Goal: Task Accomplishment & Management: Manage account settings

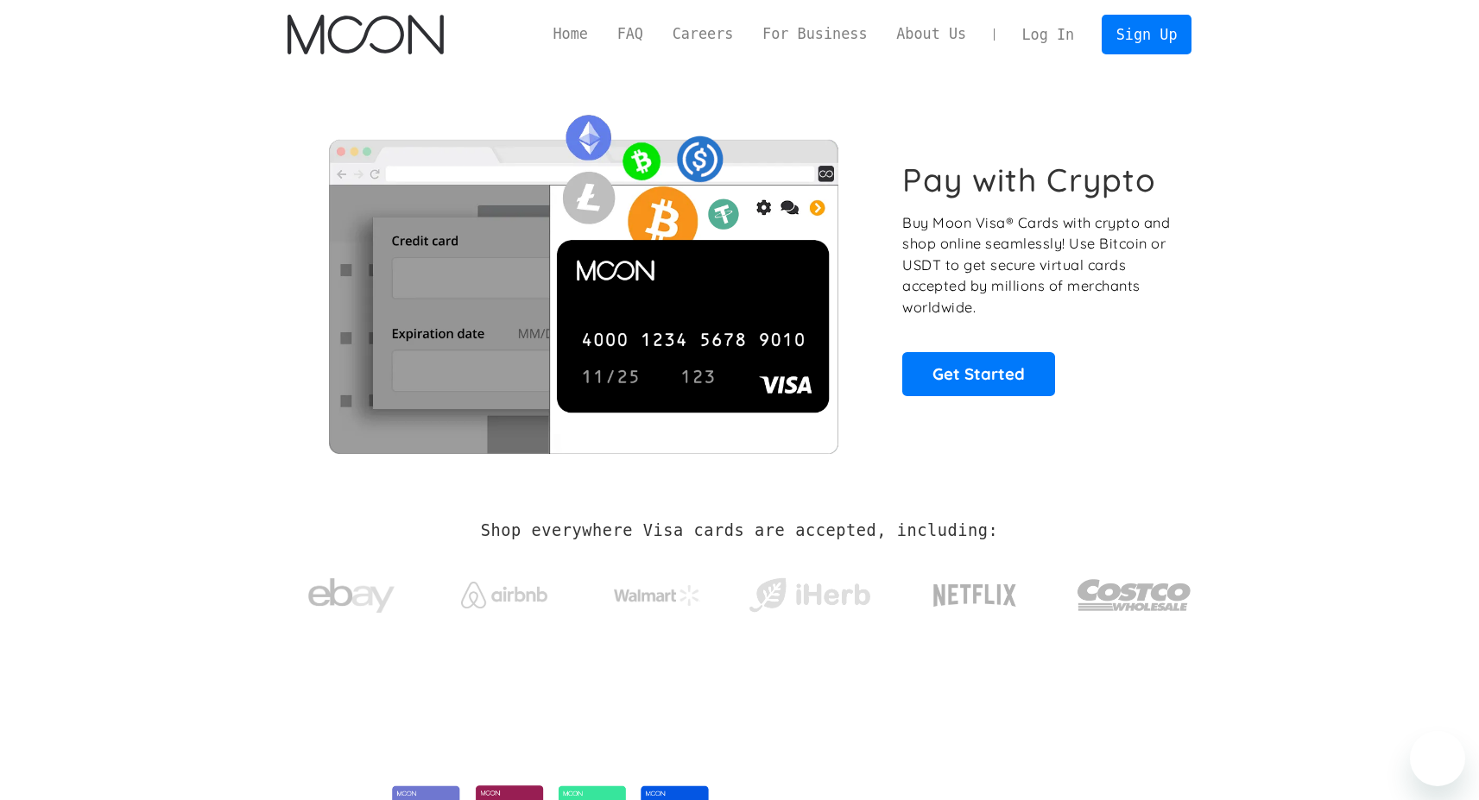
click at [1058, 34] on link "Log In" at bounding box center [1048, 35] width 81 height 38
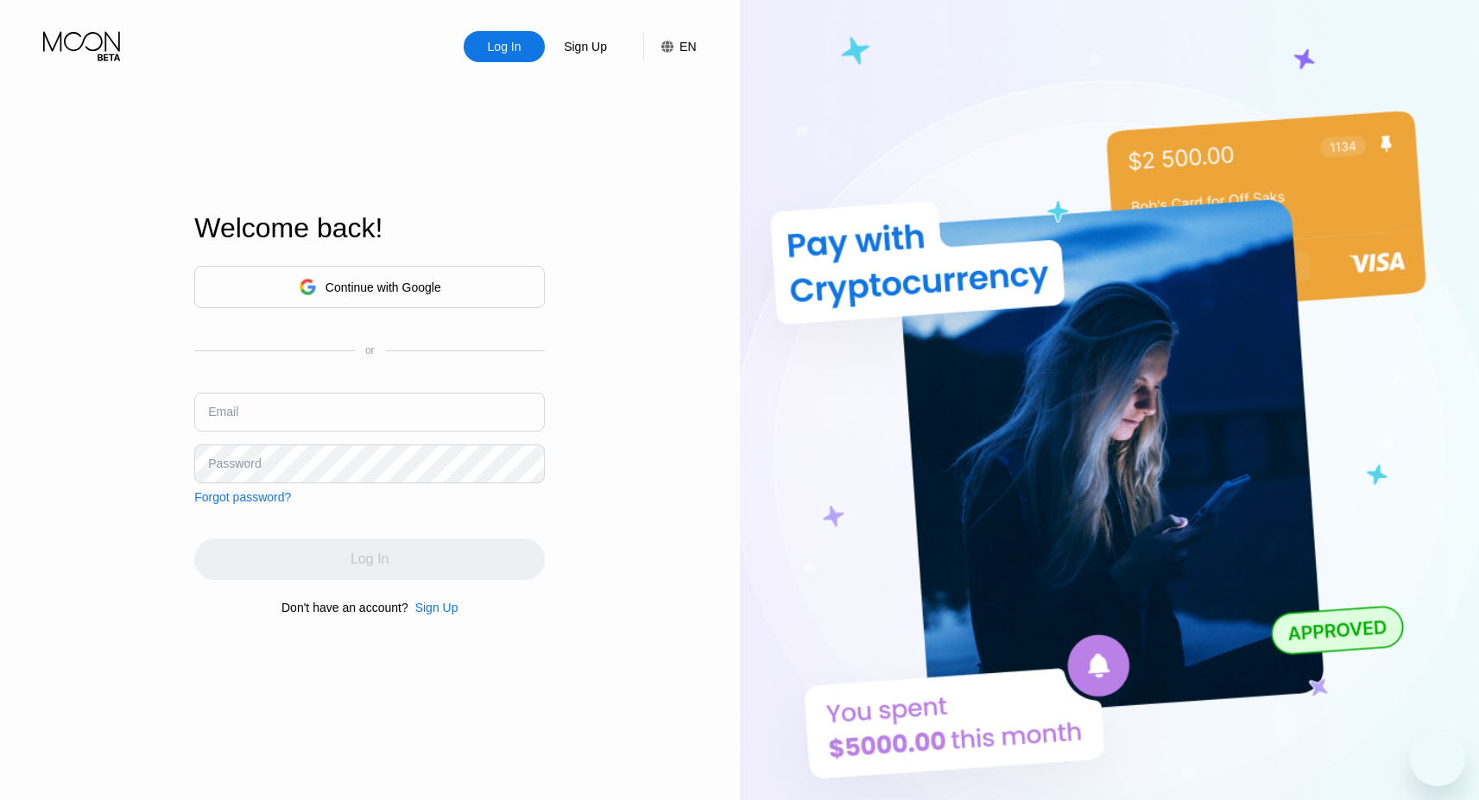
click at [362, 404] on input "text" at bounding box center [369, 412] width 351 height 39
type input "[DOMAIN_NAME][EMAIL_ADDRESS][DOMAIN_NAME]"
click at [432, 261] on div "Welcome back!" at bounding box center [369, 238] width 351 height 53
click at [432, 278] on div "Continue with Google" at bounding box center [370, 287] width 142 height 27
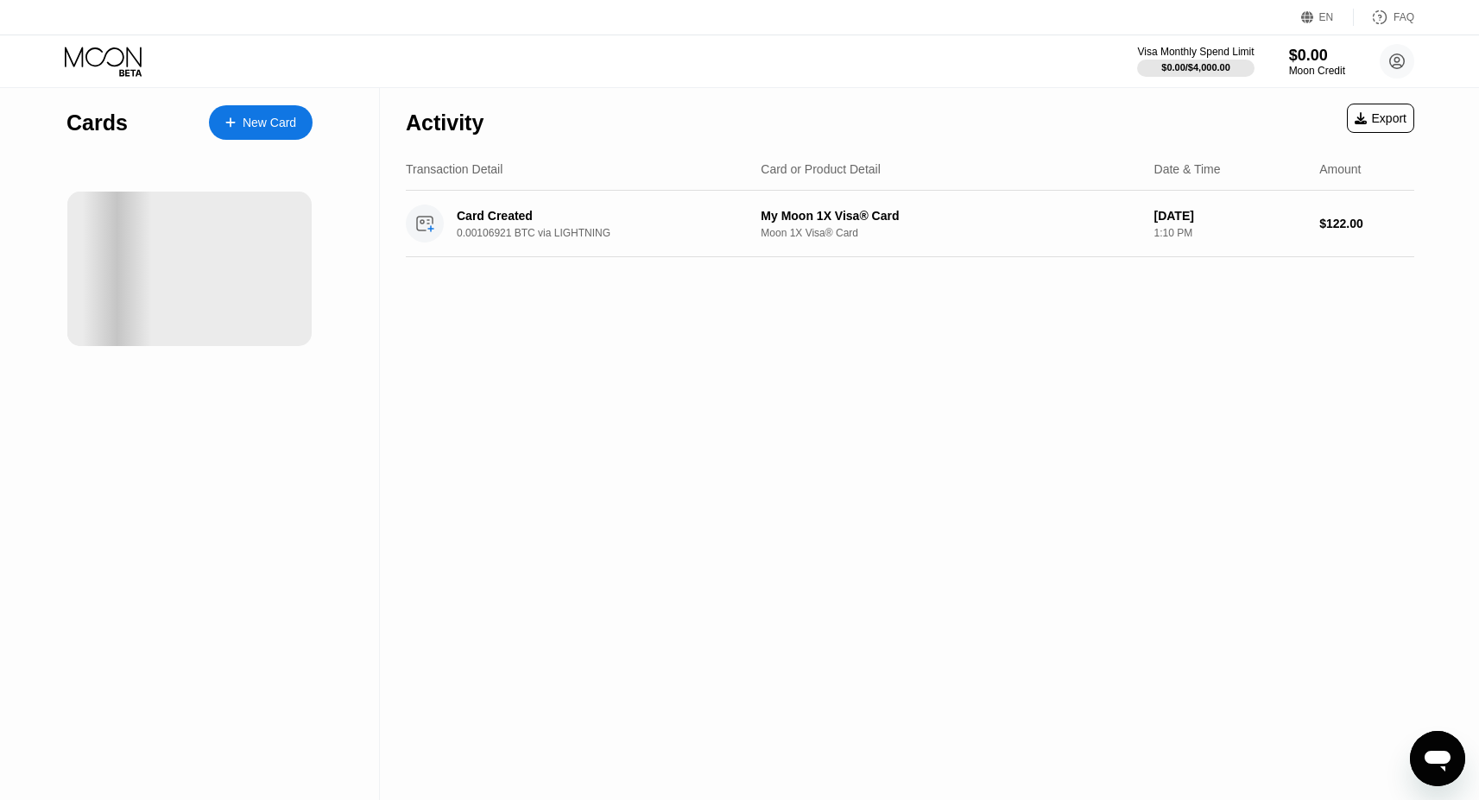
click at [700, 297] on div "Activity Export Transaction Detail Card or Product Detail Date & Time Amount Ca…" at bounding box center [910, 444] width 1060 height 712
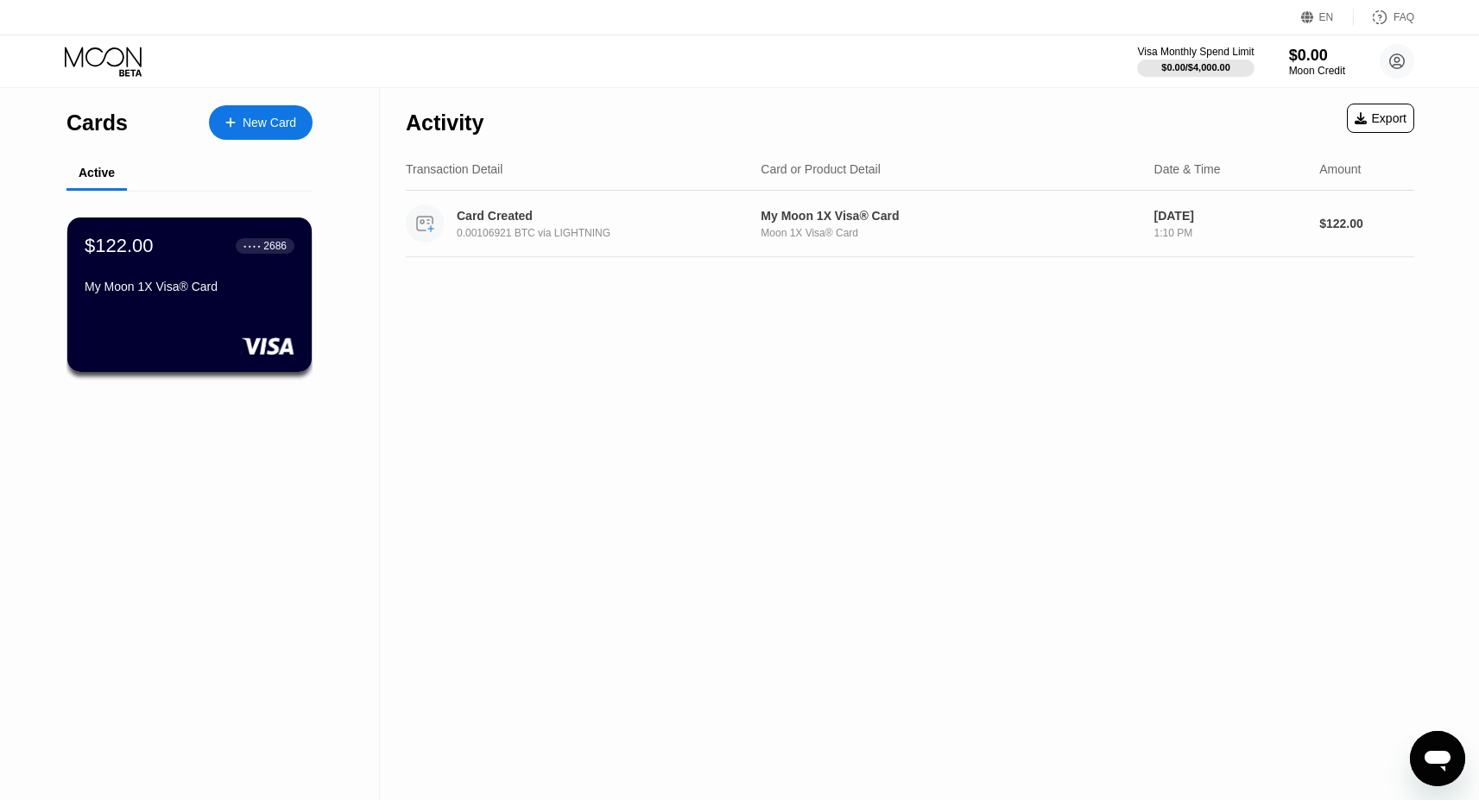
click at [680, 218] on div "Card Created" at bounding box center [600, 216] width 286 height 14
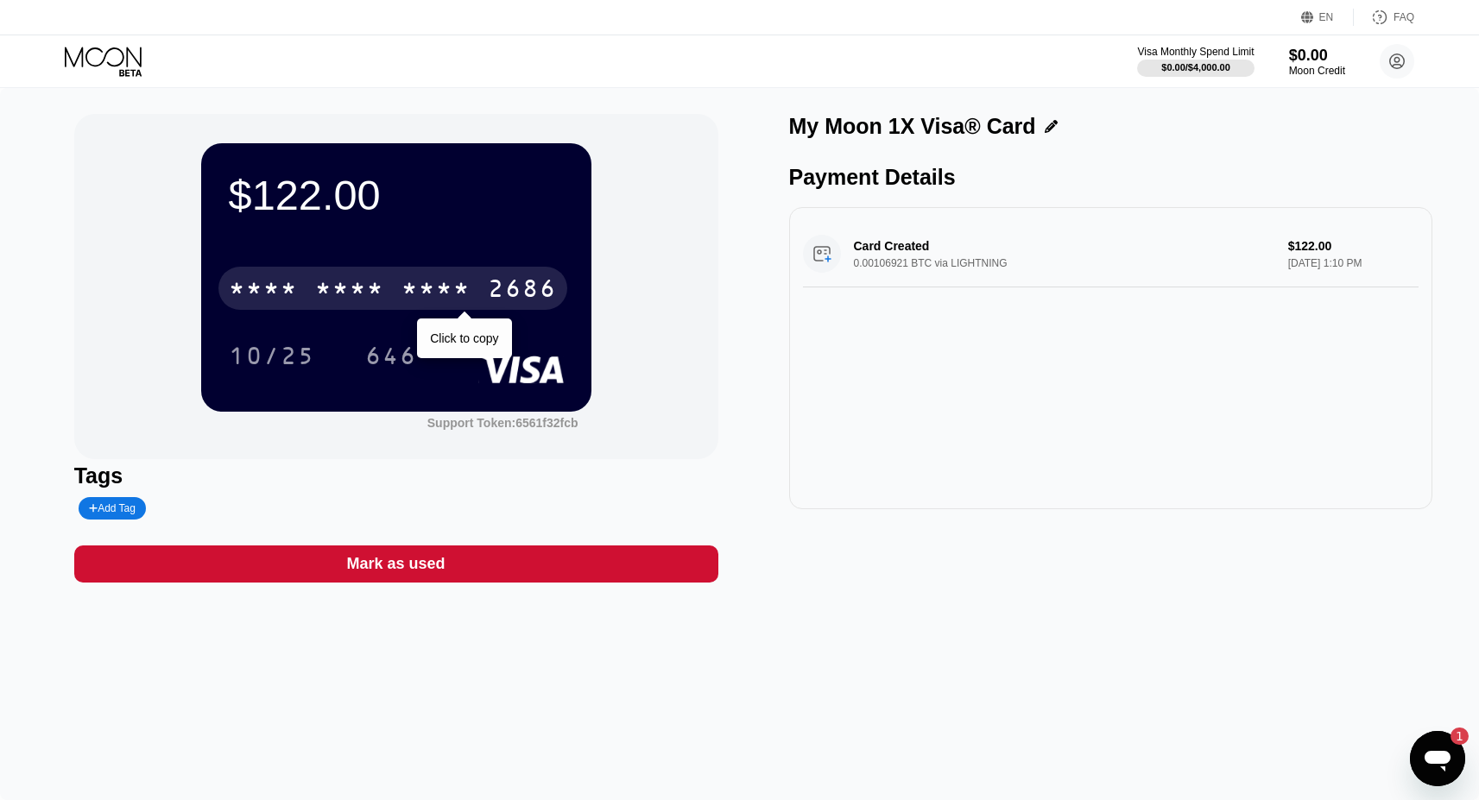
click at [410, 282] on div "* * * *" at bounding box center [435, 291] width 69 height 28
